Goal: Task Accomplishment & Management: Use online tool/utility

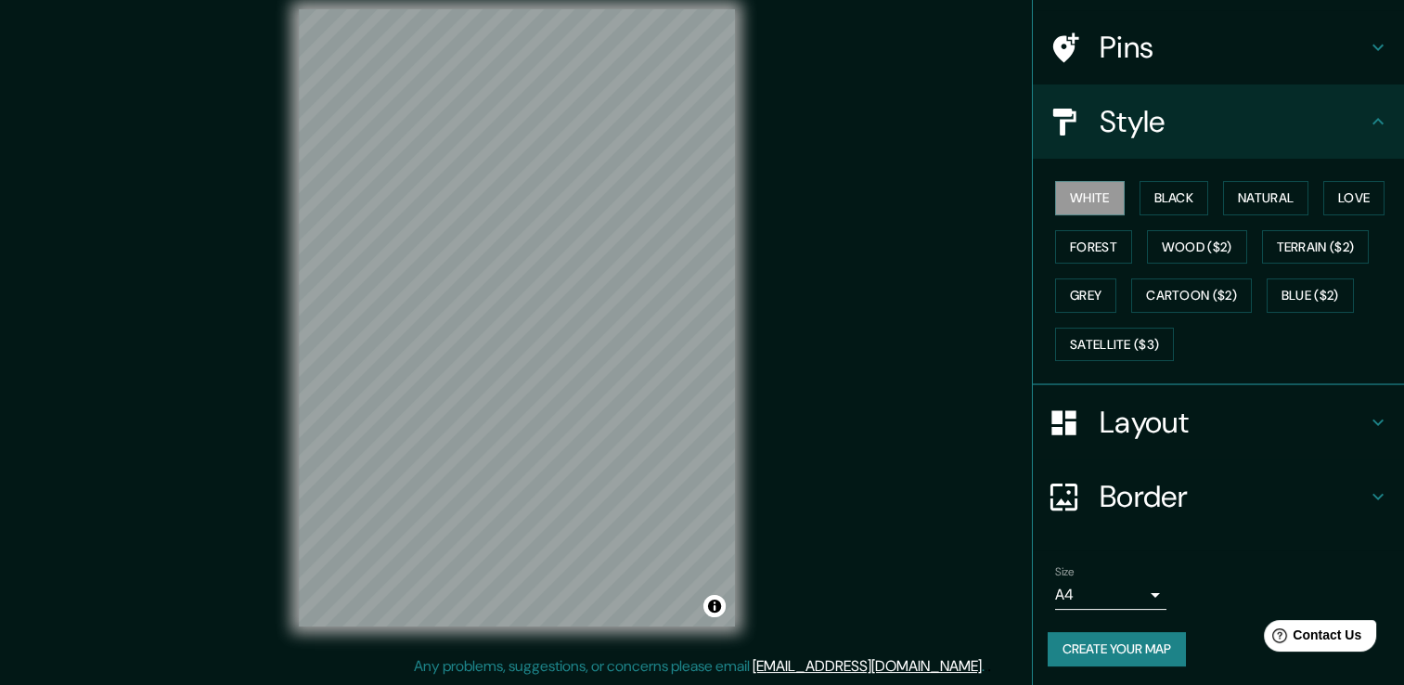
click at [1117, 488] on h4 "Border" at bounding box center [1233, 496] width 267 height 37
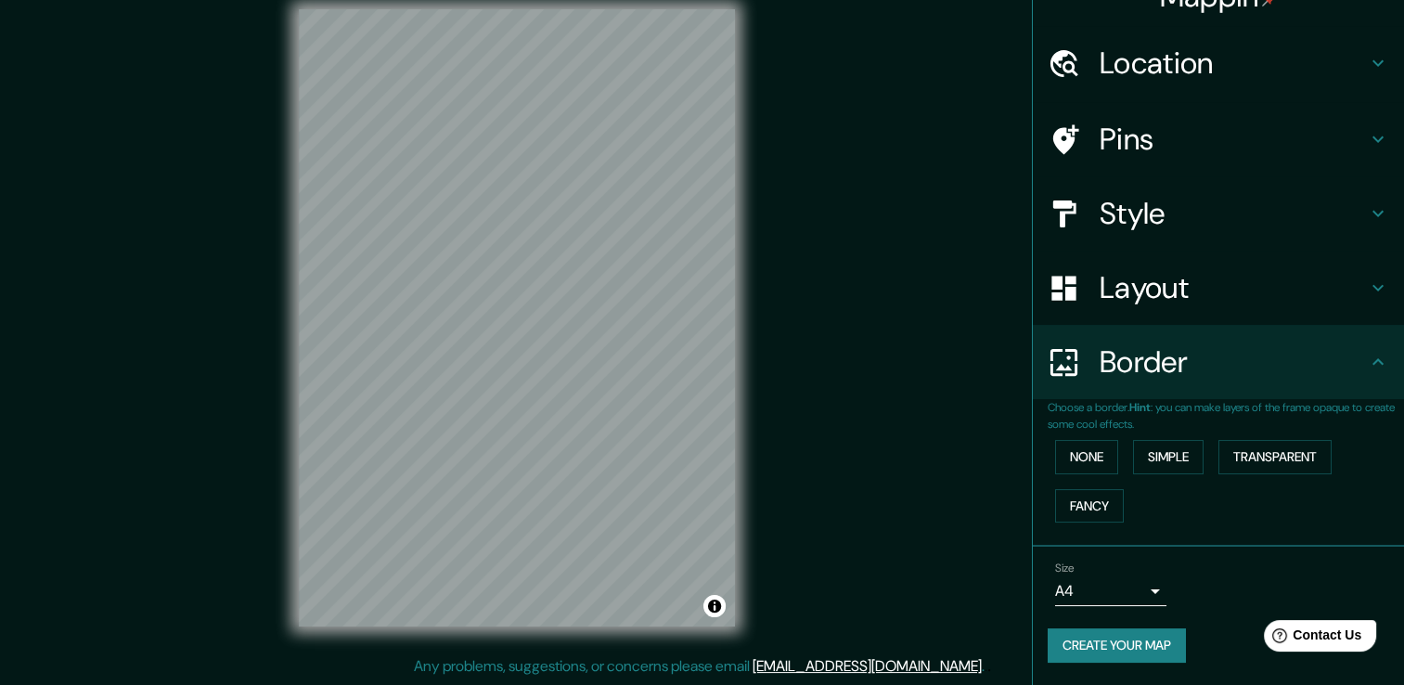
scroll to position [31, 0]
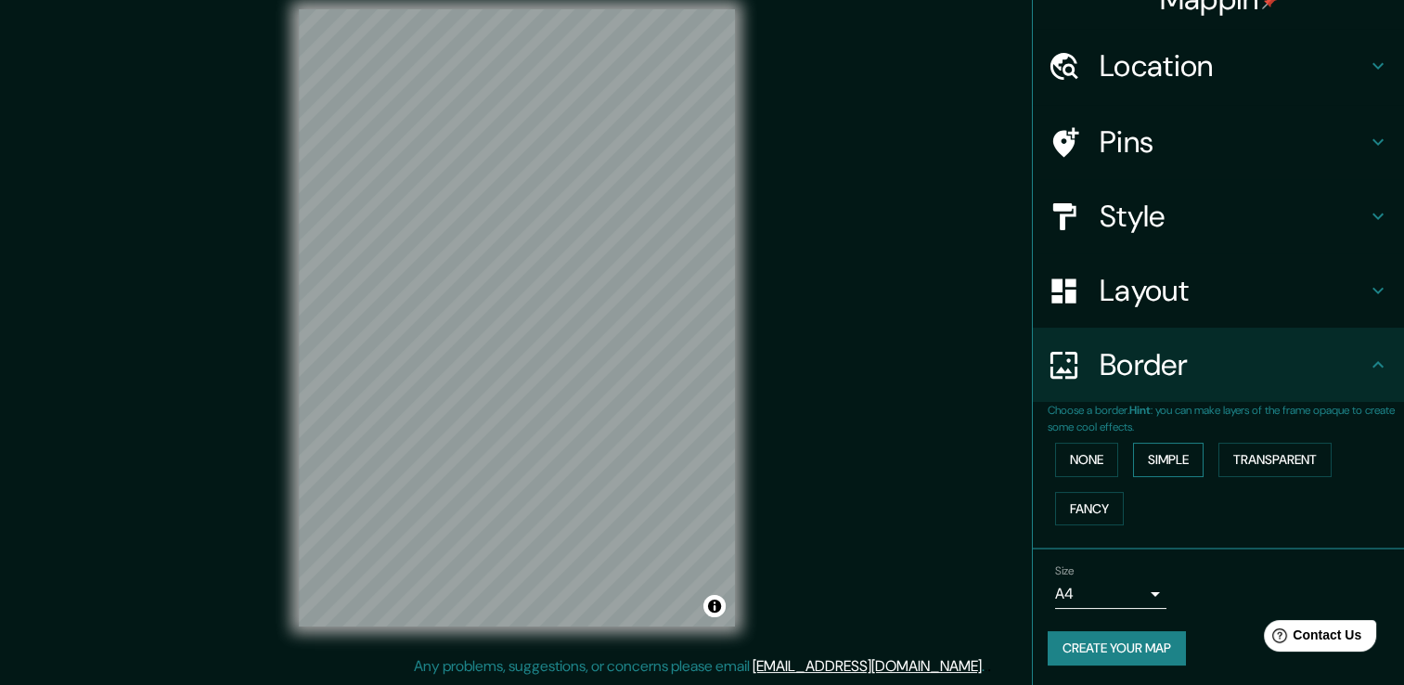
click at [1121, 457] on div "None Simple Transparent Fancy" at bounding box center [1226, 483] width 356 height 97
click at [1134, 460] on button "Simple" at bounding box center [1168, 460] width 71 height 34
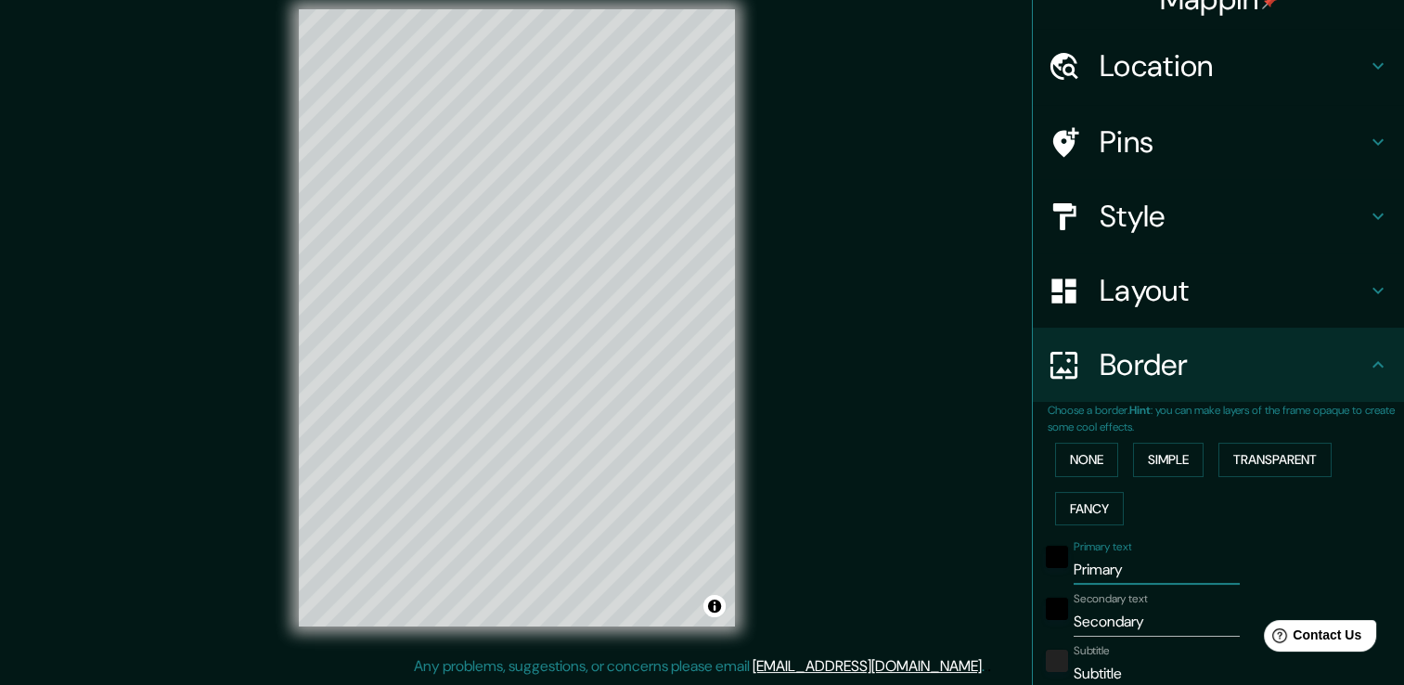
click at [1144, 575] on input "Primary" at bounding box center [1157, 570] width 166 height 30
click at [1143, 574] on input "Primary" at bounding box center [1157, 570] width 166 height 30
type input "."
type input "38"
type input "."
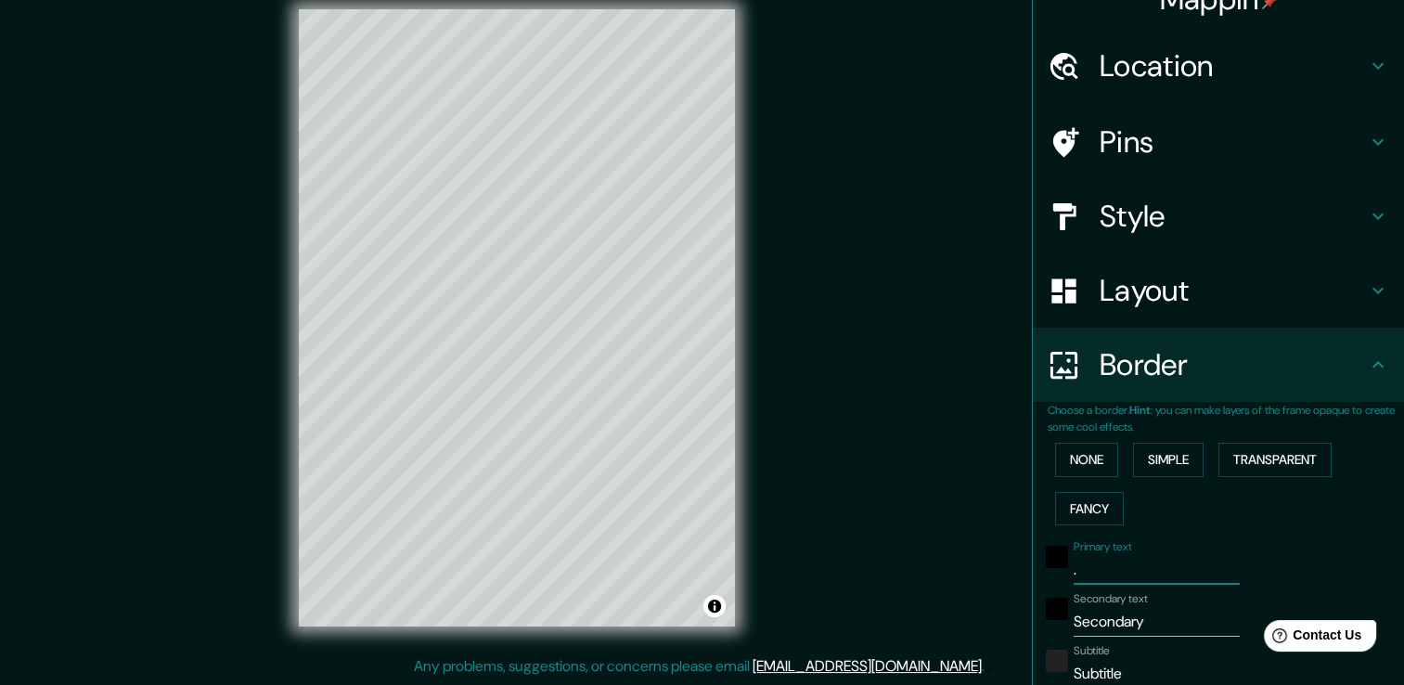
click at [1160, 625] on input "Secondary" at bounding box center [1157, 622] width 166 height 30
type input "."
type input "38"
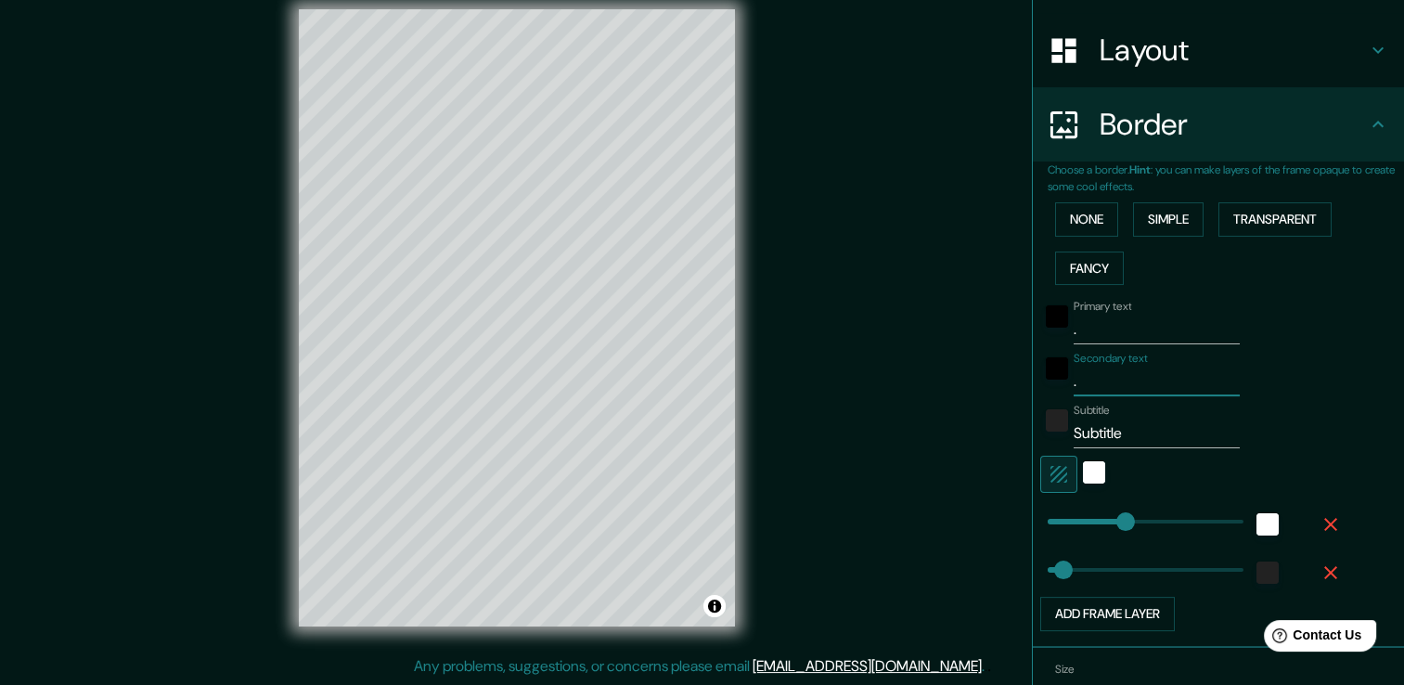
scroll to position [309, 0]
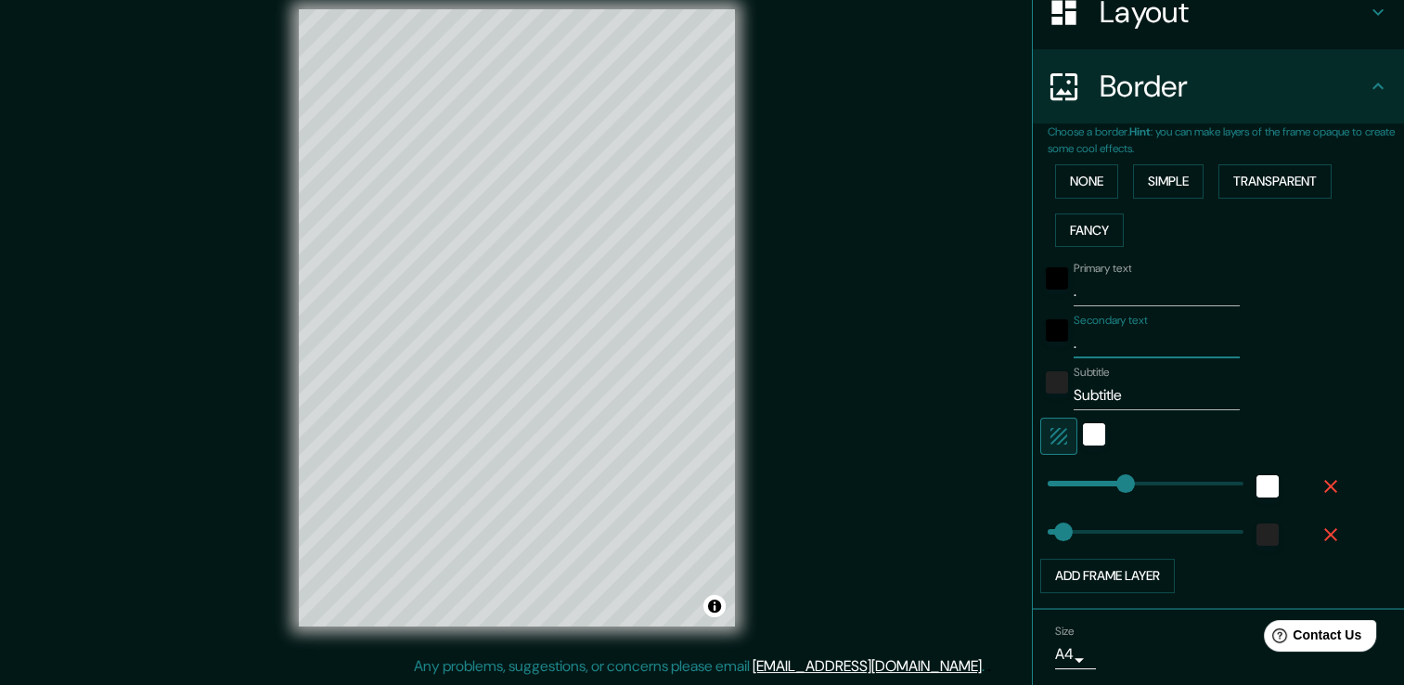
type input "."
click at [1132, 388] on input "Subtitle" at bounding box center [1157, 395] width 166 height 30
type input "."
type input "38"
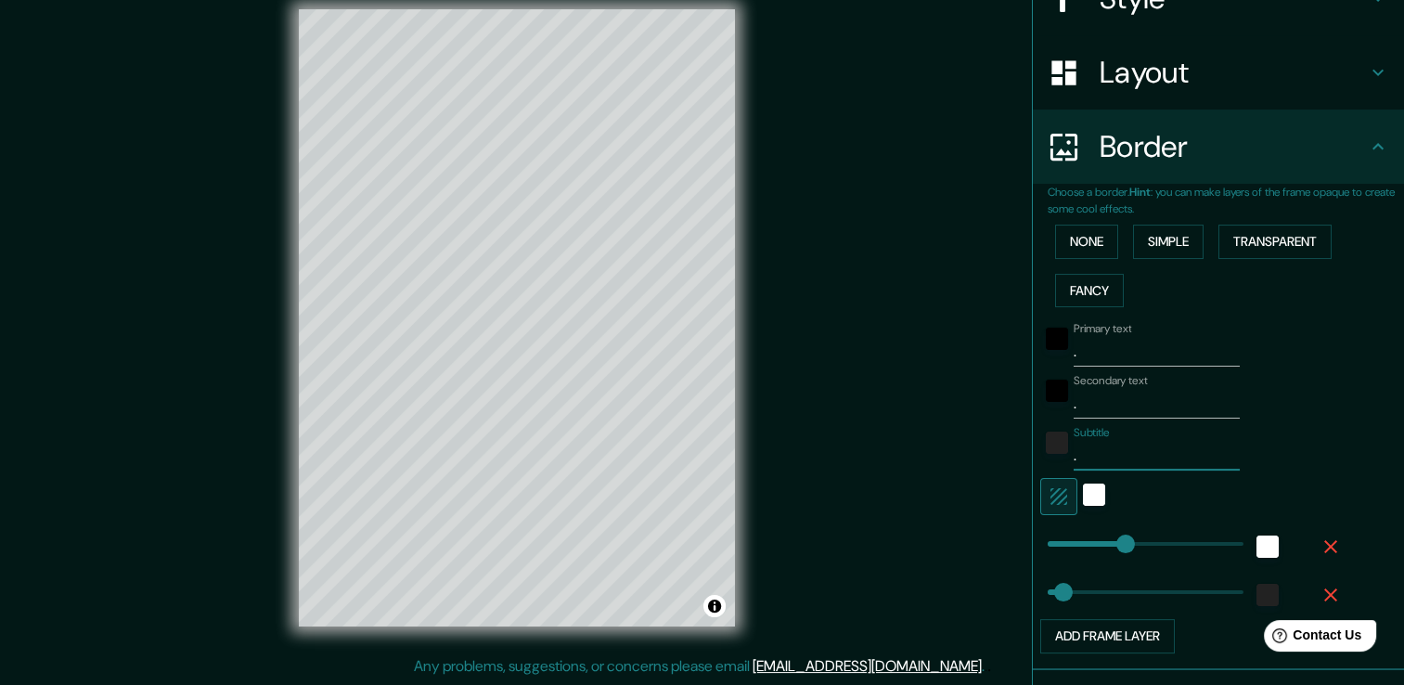
scroll to position [216, 0]
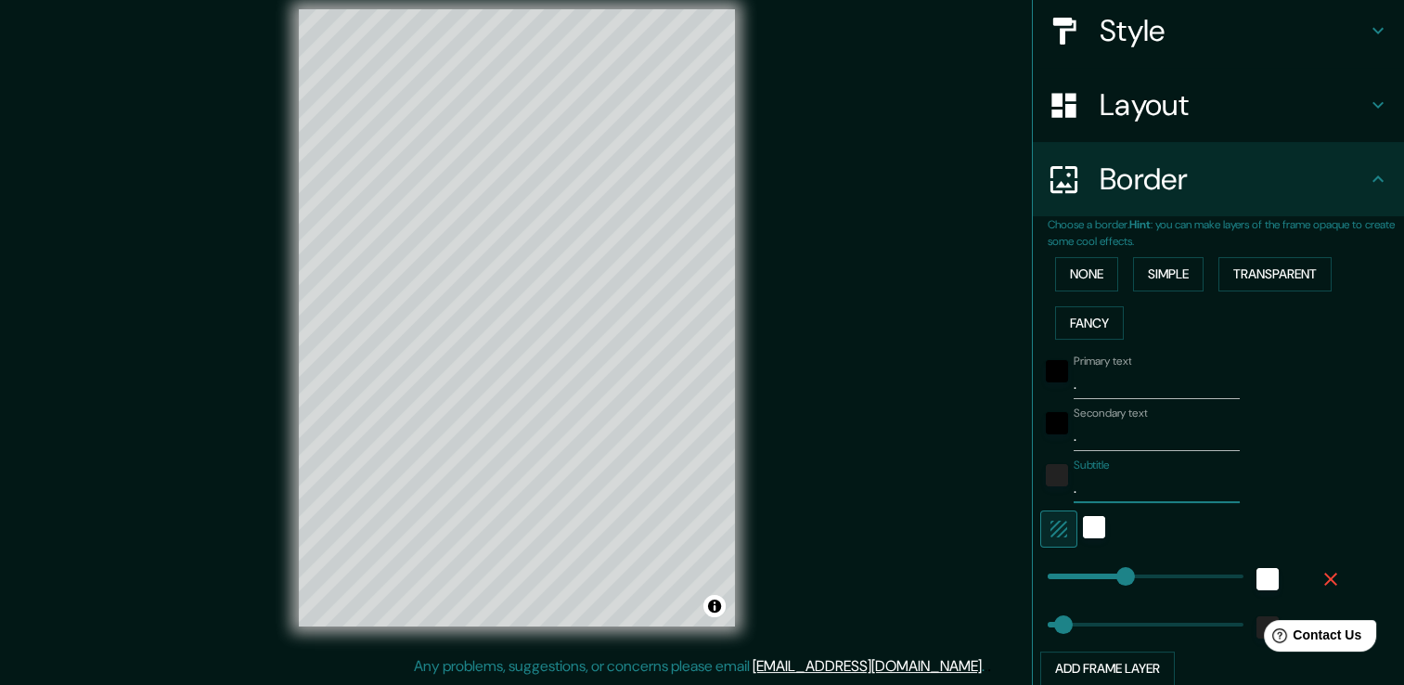
type input "."
click at [1329, 579] on button "button" at bounding box center [1330, 578] width 59 height 33
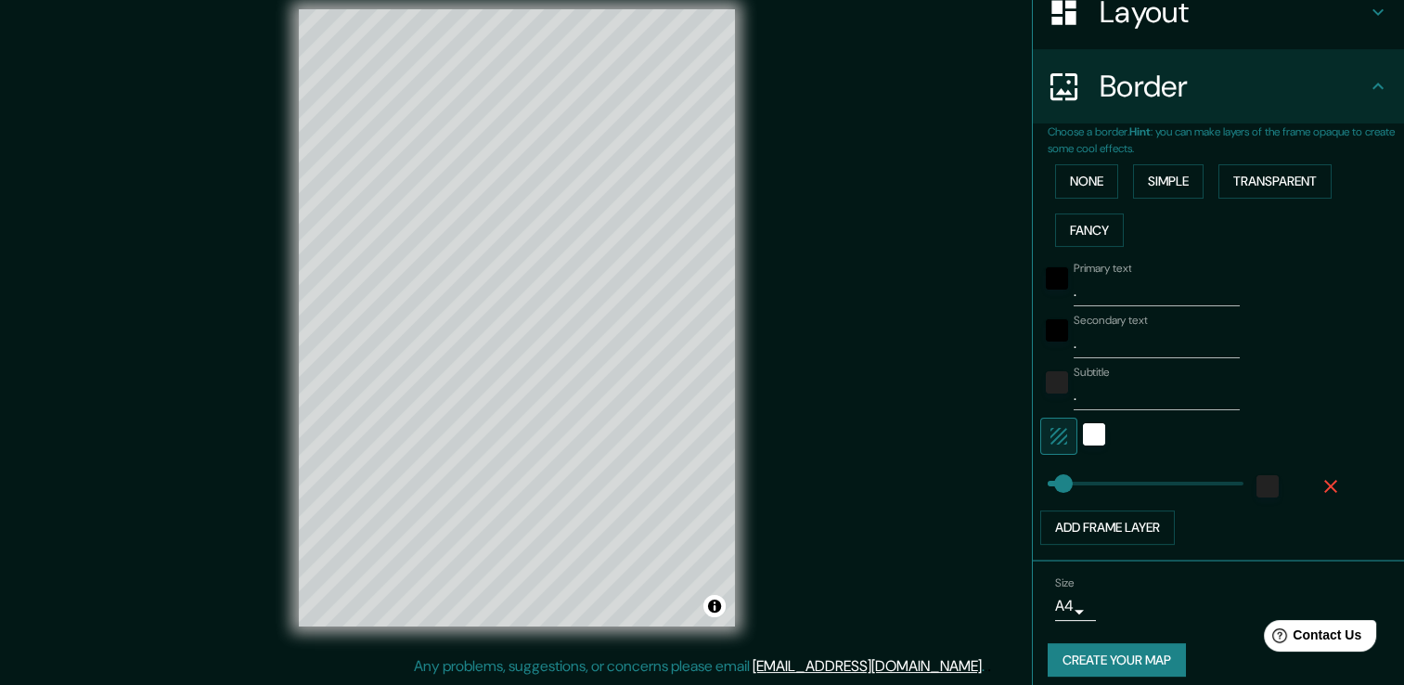
click at [1324, 484] on icon "button" at bounding box center [1330, 486] width 13 height 13
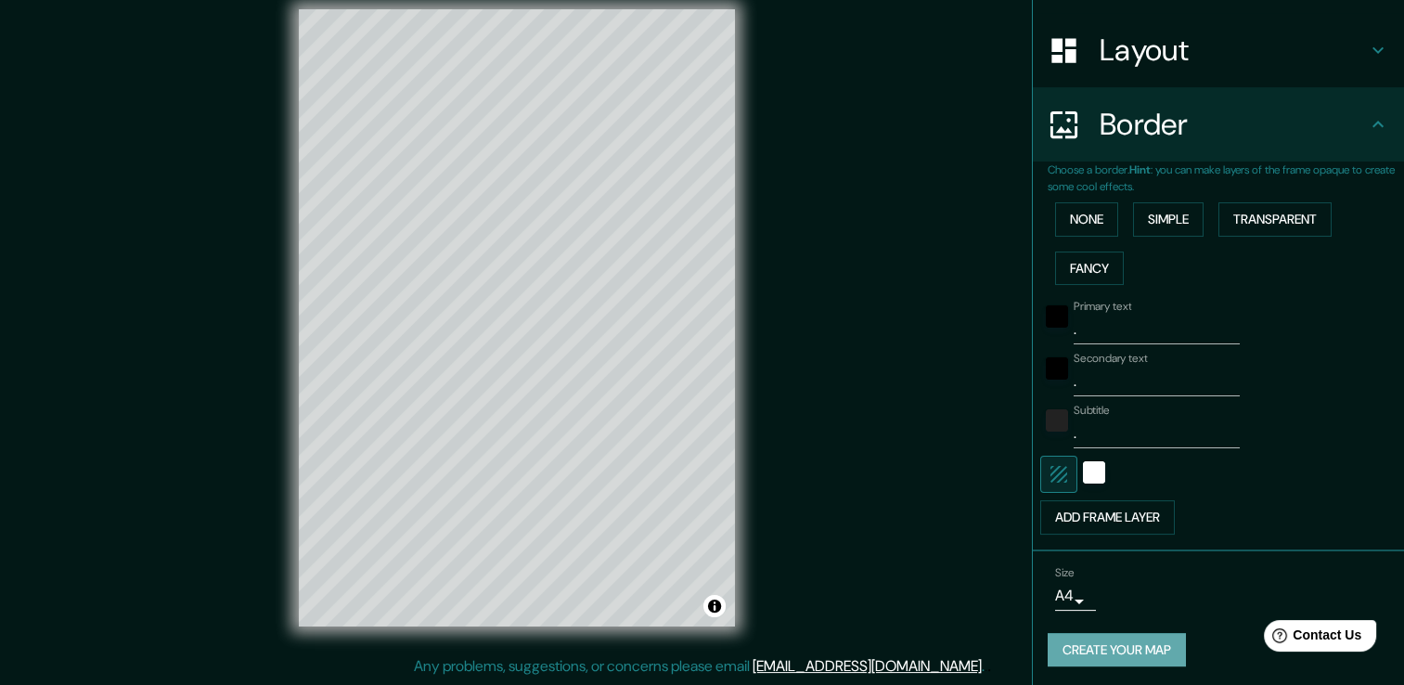
click at [1126, 637] on button "Create your map" at bounding box center [1117, 650] width 138 height 34
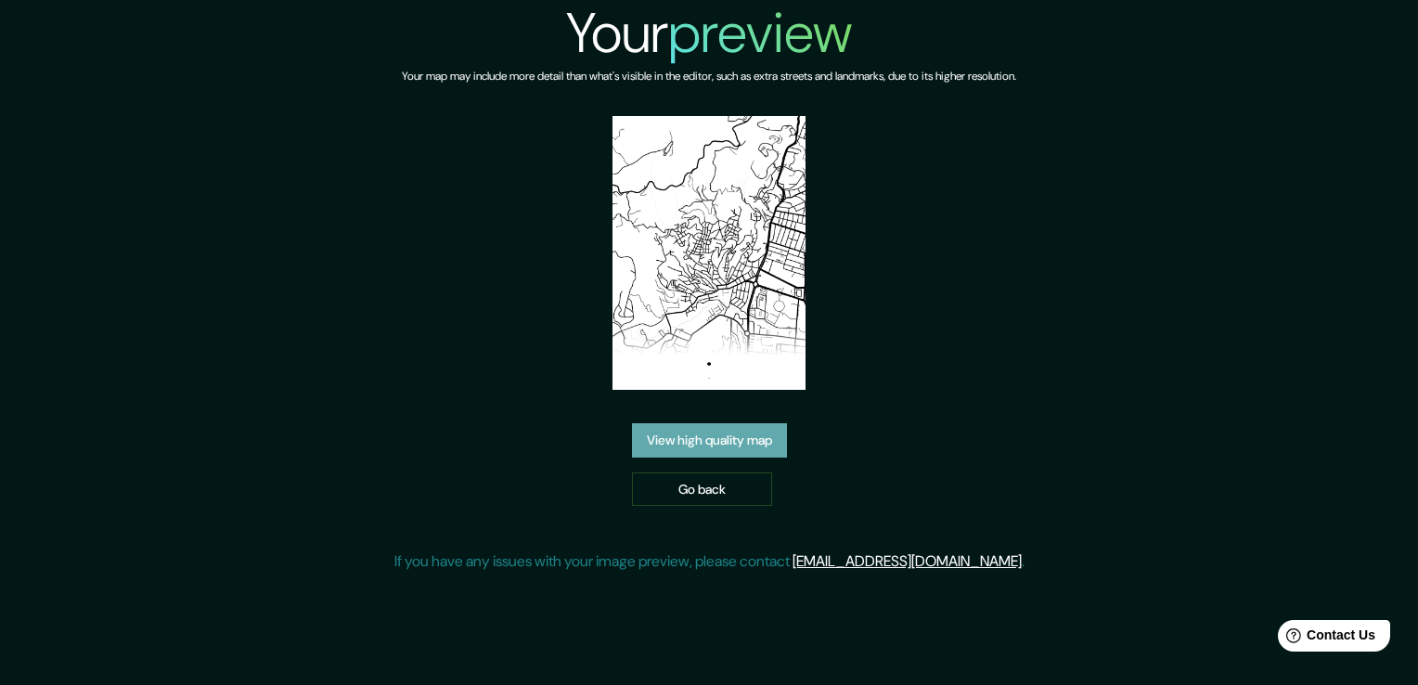
click at [735, 423] on link "View high quality map" at bounding box center [709, 440] width 155 height 34
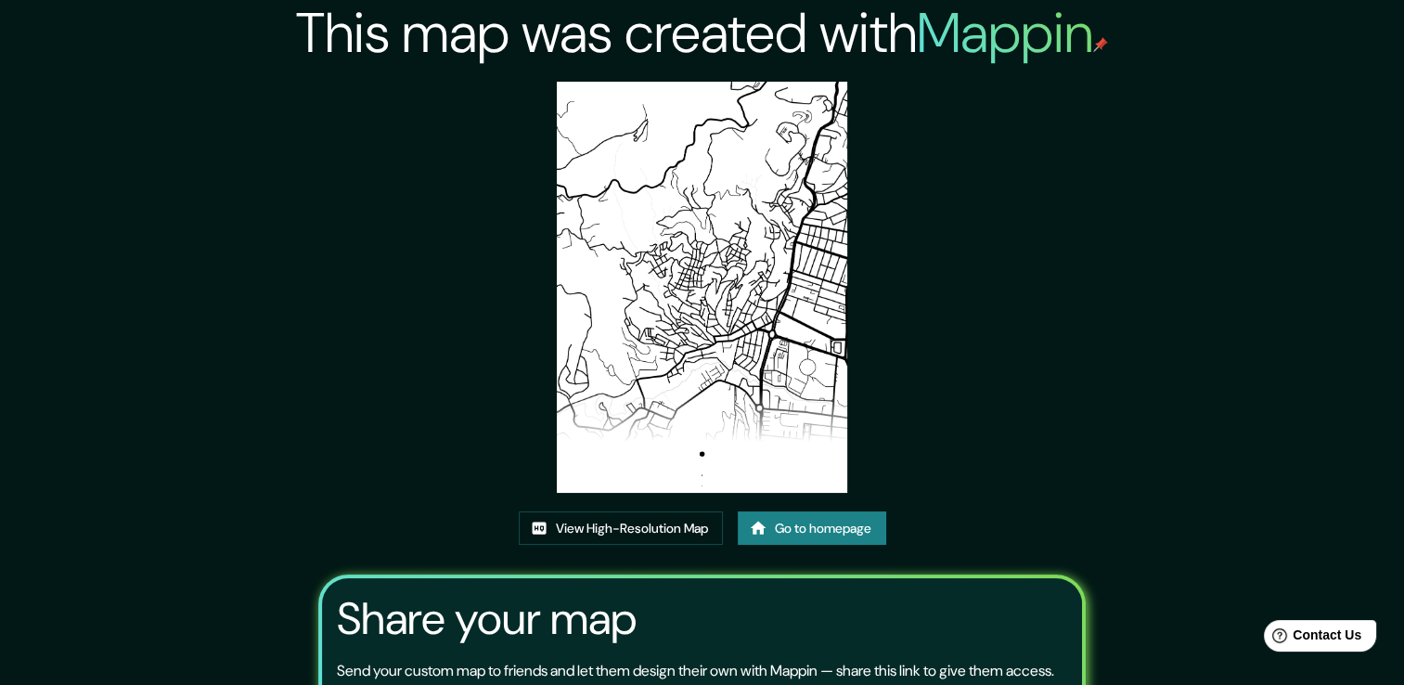
drag, startPoint x: 742, startPoint y: 292, endPoint x: 682, endPoint y: 289, distance: 60.4
drag, startPoint x: 682, startPoint y: 289, endPoint x: 614, endPoint y: 533, distance: 253.3
click at [614, 533] on link "View High-Resolution Map" at bounding box center [621, 528] width 204 height 34
